Goal: Communication & Community: Answer question/provide support

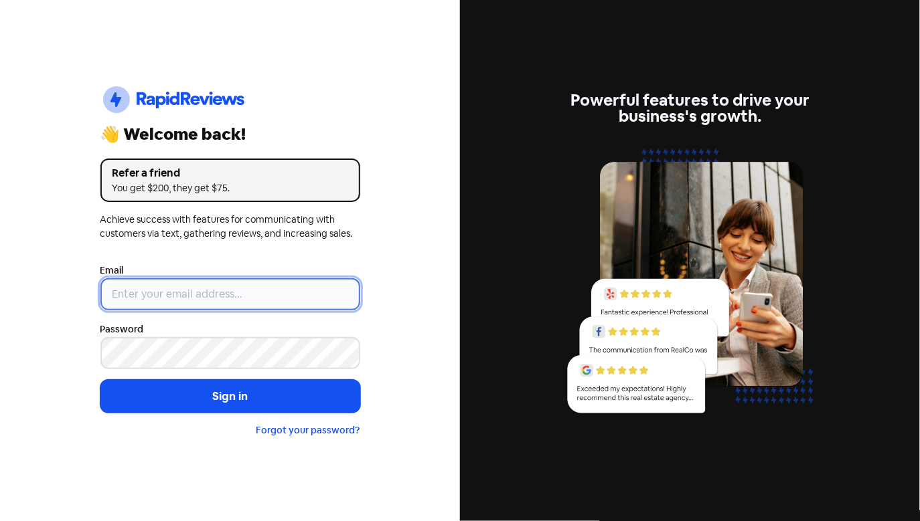
click at [180, 300] on input "email" at bounding box center [230, 294] width 260 height 32
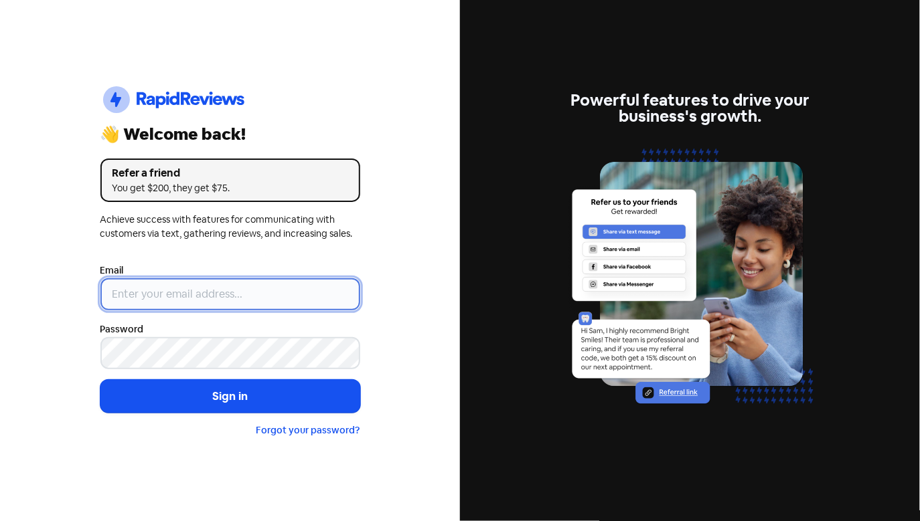
type input "[EMAIL_ADDRESS][DOMAIN_NAME]"
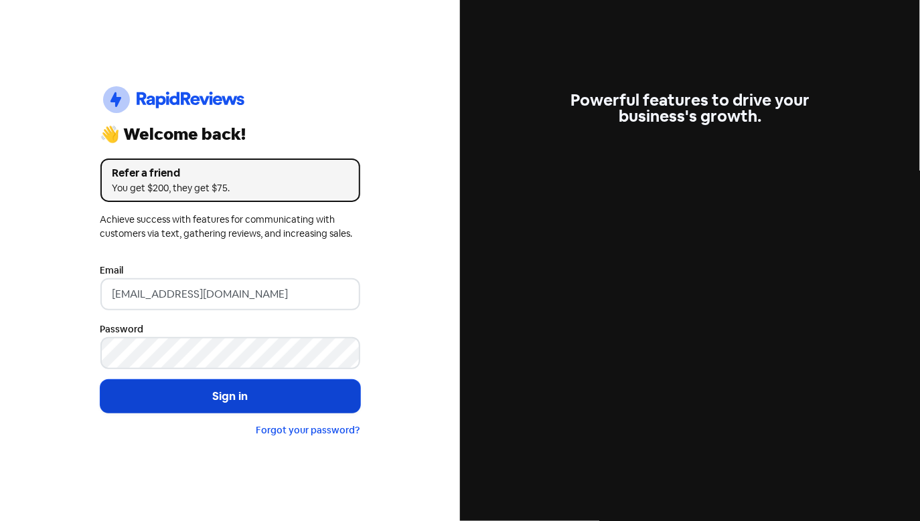
click at [223, 403] on button "Sign in" at bounding box center [230, 396] width 260 height 33
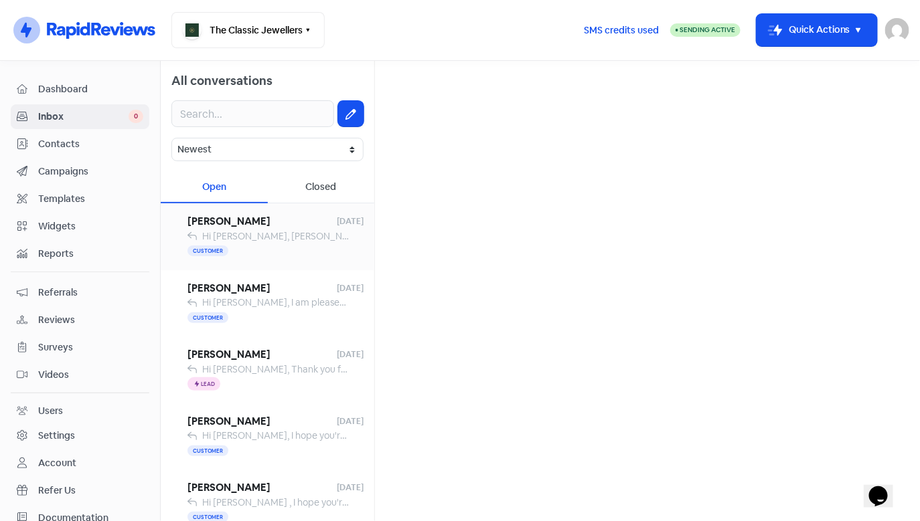
click at [278, 230] on span "Hi [PERSON_NAME], [PERSON_NAME] here from The Classic Jewellers. It was wonderf…" at bounding box center [823, 236] width 1242 height 12
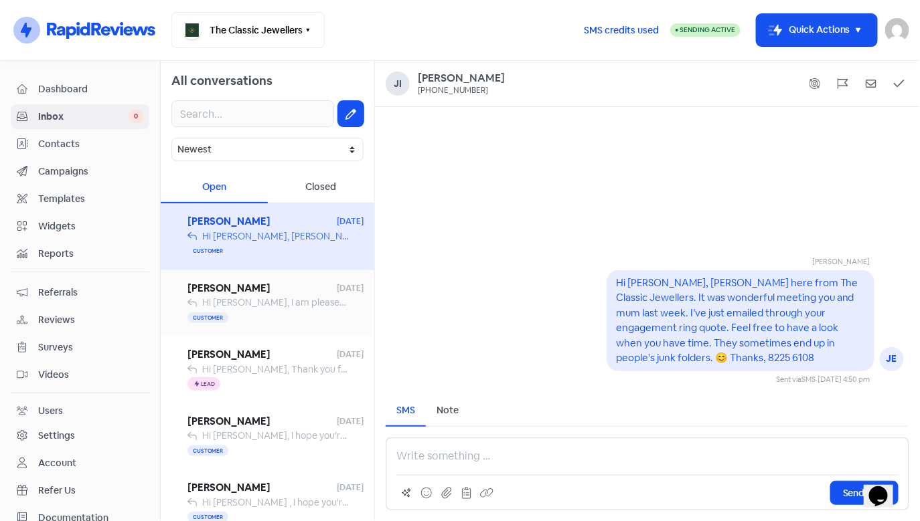
click at [259, 307] on span "Hi [PERSON_NAME], I am pleased to confirm that your rings are now completed and…" at bounding box center [888, 303] width 1372 height 12
